Goal: Find specific page/section: Find specific page/section

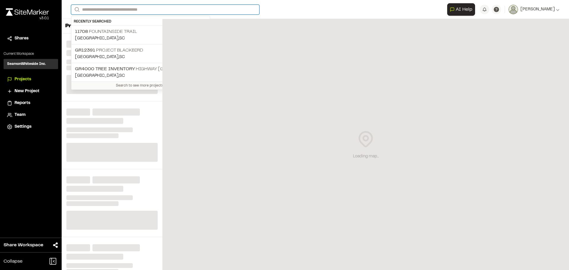
click at [215, 8] on input "Search" at bounding box center [165, 10] width 188 height 10
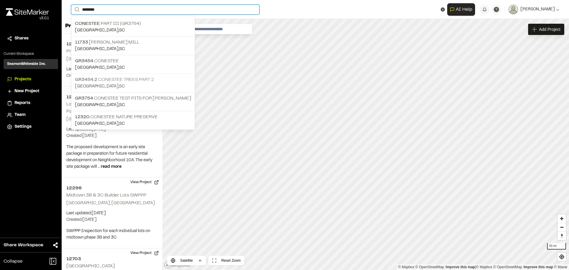
type input "********"
click at [141, 78] on p "GR3454.2 Conestee Trees part 2" at bounding box center [133, 79] width 116 height 7
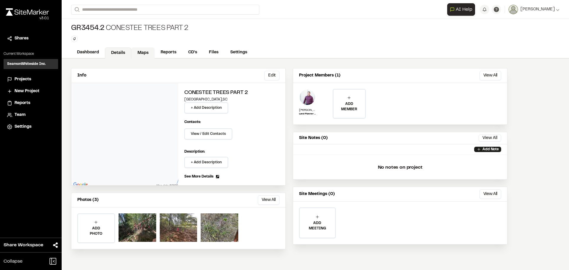
click at [141, 52] on link "Maps" at bounding box center [142, 52] width 23 height 11
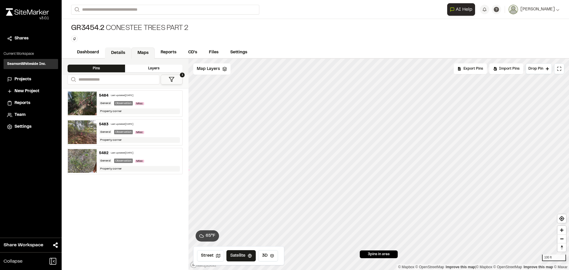
click at [118, 52] on link "Details" at bounding box center [118, 52] width 26 height 11
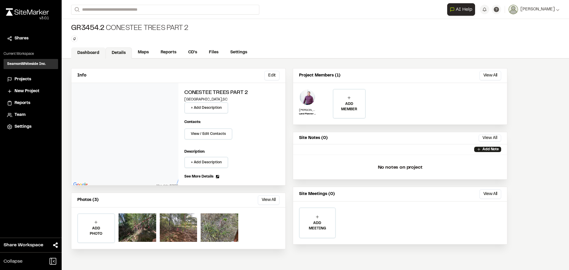
click at [97, 52] on link "Dashboard" at bounding box center [88, 52] width 34 height 11
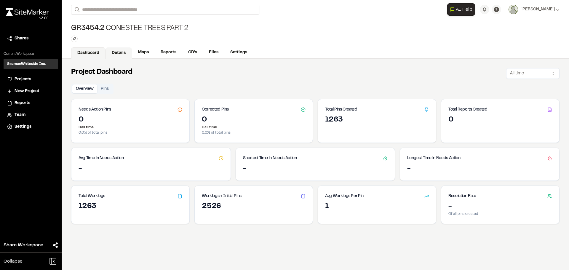
click at [119, 51] on link "Details" at bounding box center [118, 52] width 26 height 11
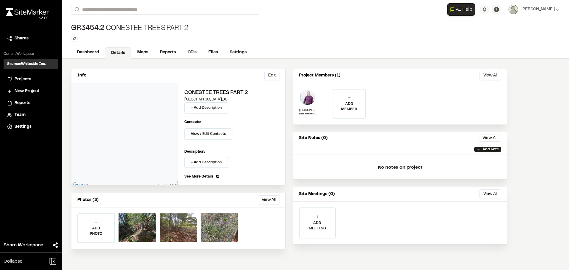
click at [267, 204] on button "View All" at bounding box center [269, 199] width 22 height 9
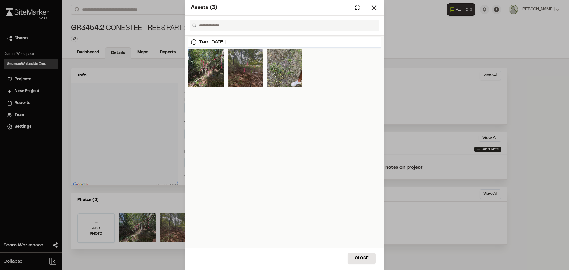
click at [247, 65] on div at bounding box center [245, 68] width 36 height 38
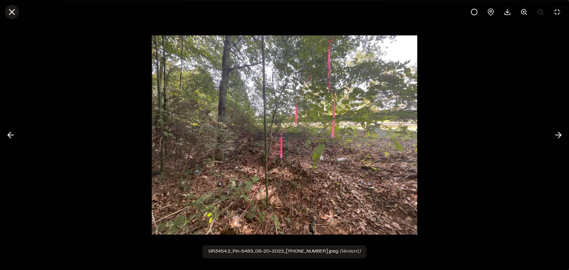
click at [12, 14] on icon at bounding box center [12, 12] width 10 height 10
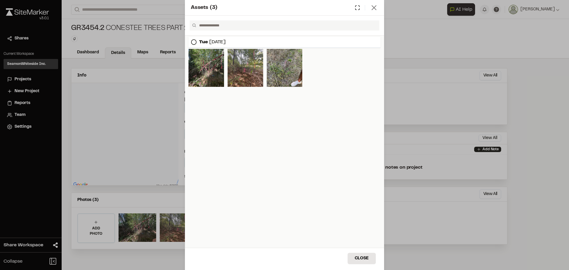
click at [374, 6] on icon at bounding box center [374, 8] width 8 height 8
